Goal: Find specific page/section: Find specific page/section

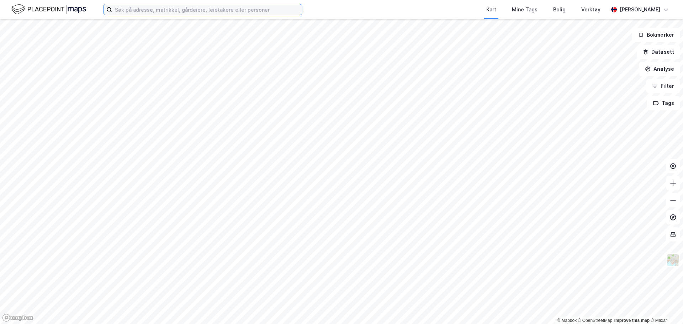
click at [153, 14] on input at bounding box center [207, 9] width 190 height 11
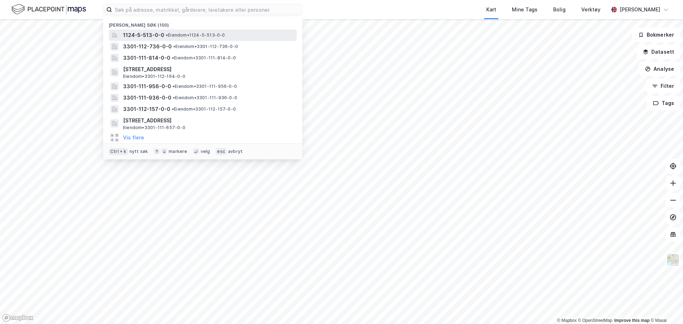
click at [159, 34] on span "1124-5-513-0-0" at bounding box center [143, 35] width 41 height 9
